Goal: Transaction & Acquisition: Purchase product/service

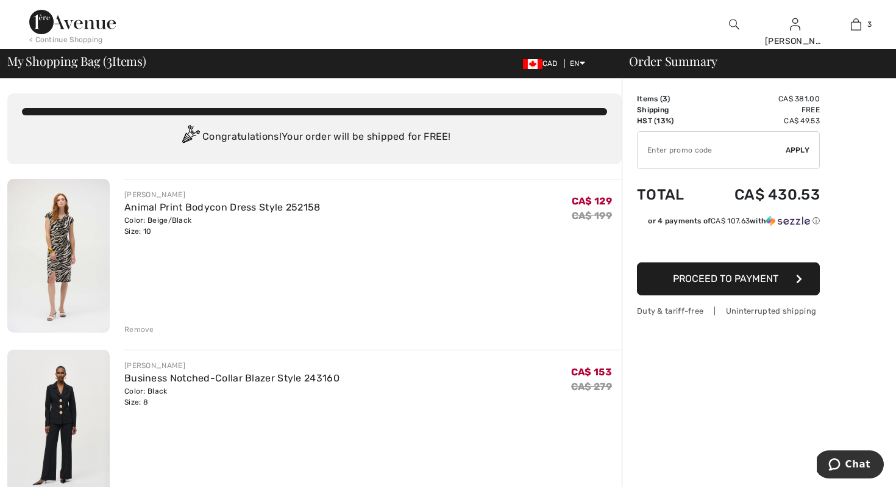
click at [677, 150] on input "TEXT" at bounding box center [712, 150] width 148 height 37
type input "EXTRA15"
click at [798, 150] on span "Apply" at bounding box center [798, 150] width 24 height 11
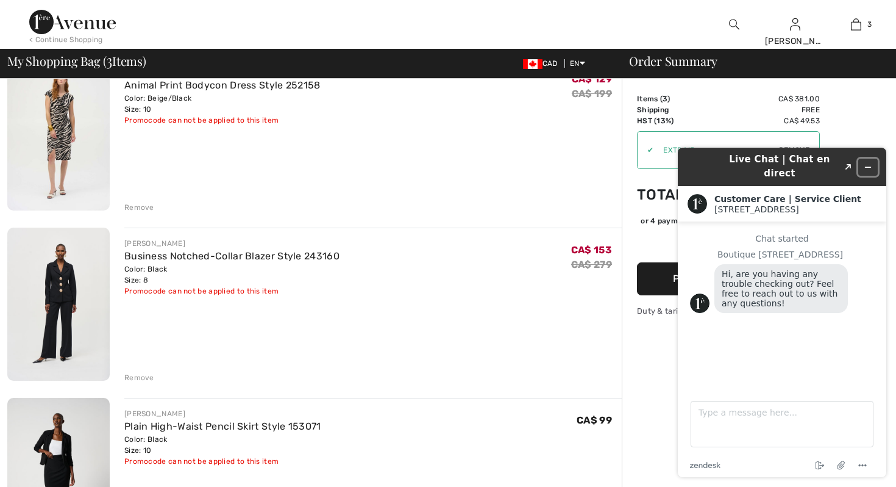
click at [871, 163] on icon "Minimize widget" at bounding box center [868, 167] width 9 height 9
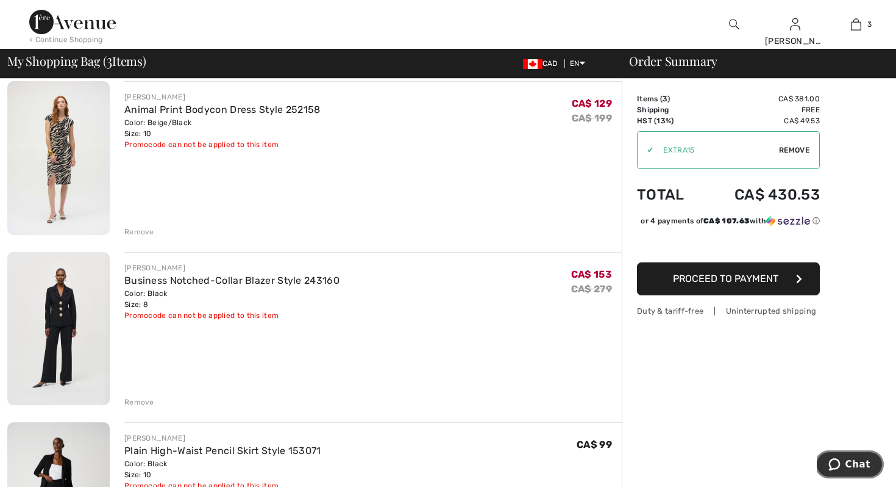
scroll to position [73, 0]
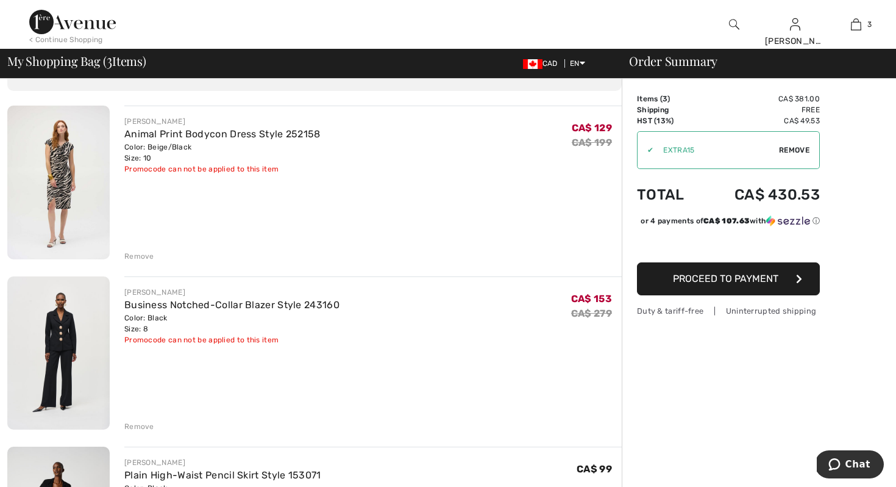
click at [139, 252] on div "Remove" at bounding box center [139, 256] width 30 height 11
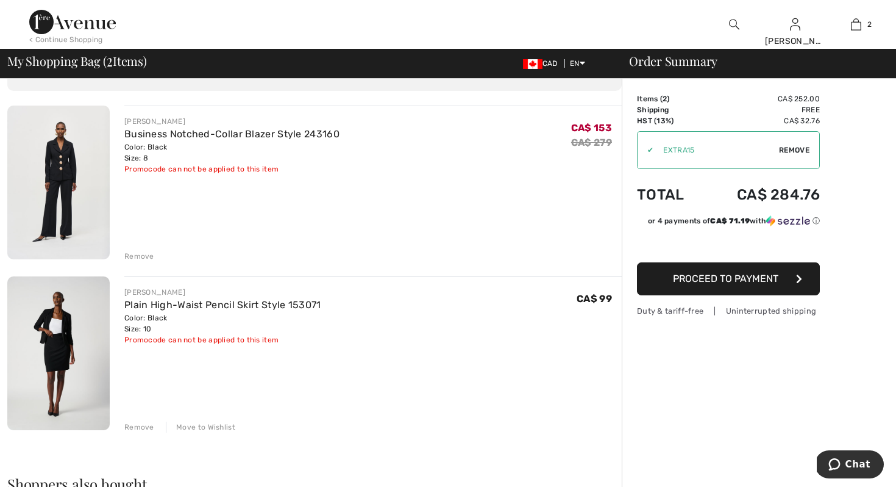
click at [867, 178] on div "Order Summary Details Items ( 2 ) CA$ 252.00 Promo code CA$ 0.00 Shipping Free …" at bounding box center [759, 466] width 274 height 922
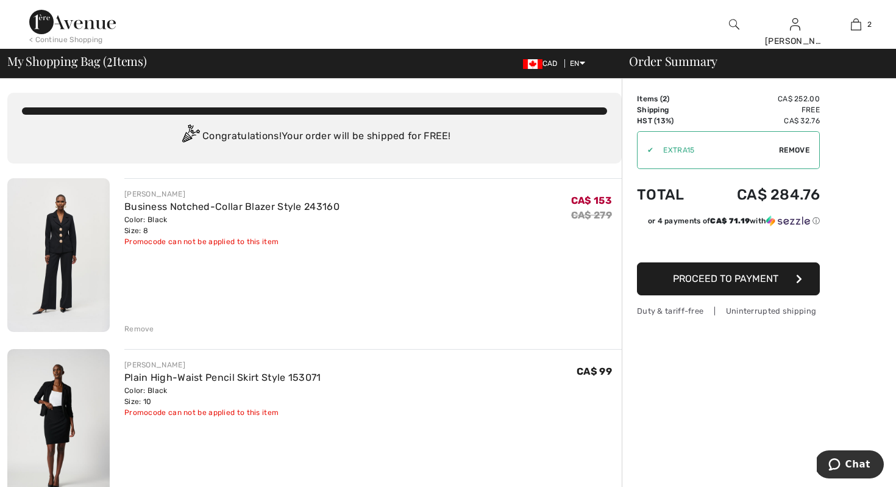
scroll to position [0, 0]
